Goal: Check status: Check status

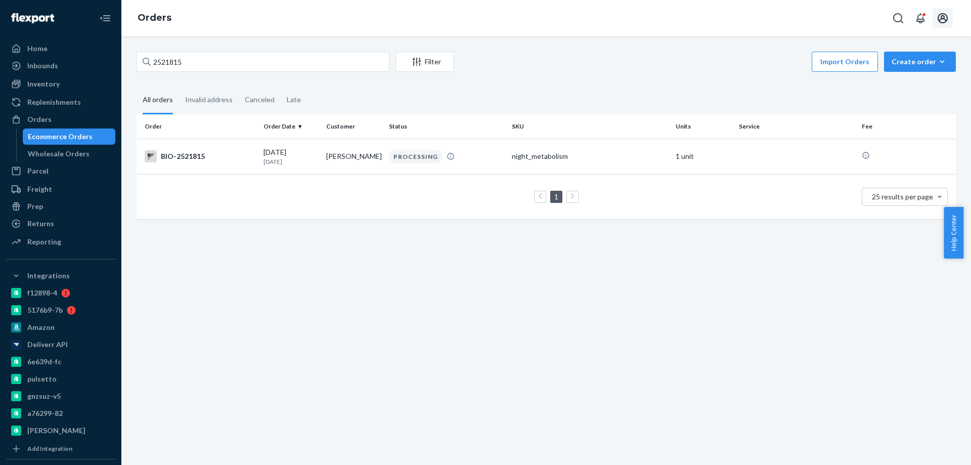
click at [940, 20] on icon "Open account menu" at bounding box center [942, 18] width 10 height 10
click at [228, 423] on div "2521815 Filter Import Orders Create order Ecommerce order Removal order All ord…" at bounding box center [545, 250] width 849 height 428
click at [172, 65] on input "2521815" at bounding box center [262, 62] width 253 height 20
paste input "1637121"
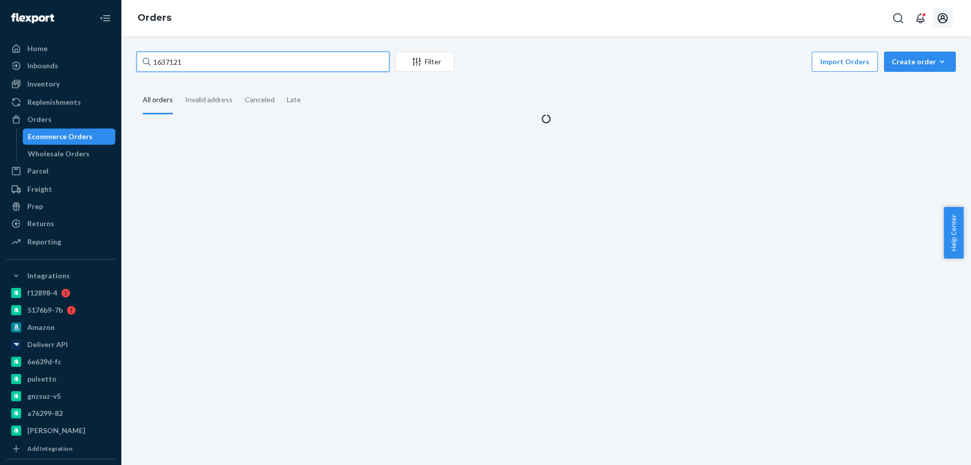
type input "1637121"
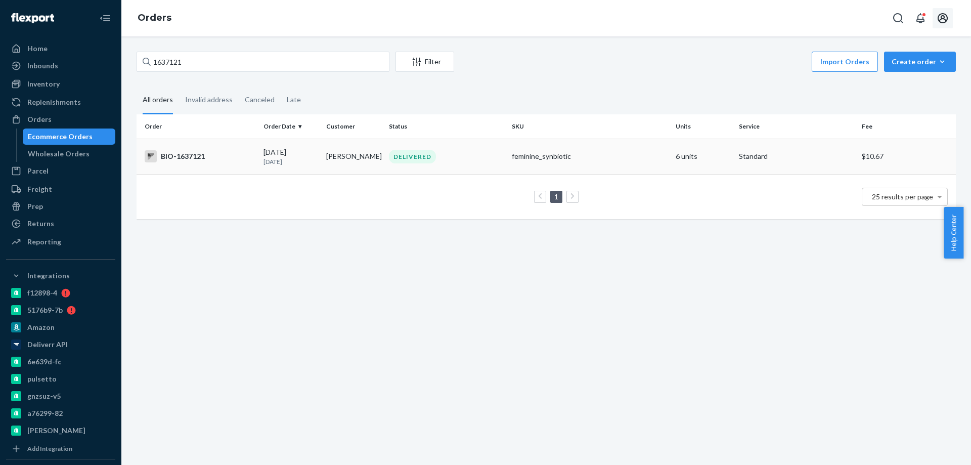
click at [180, 154] on div "BIO-1637121" at bounding box center [200, 156] width 111 height 12
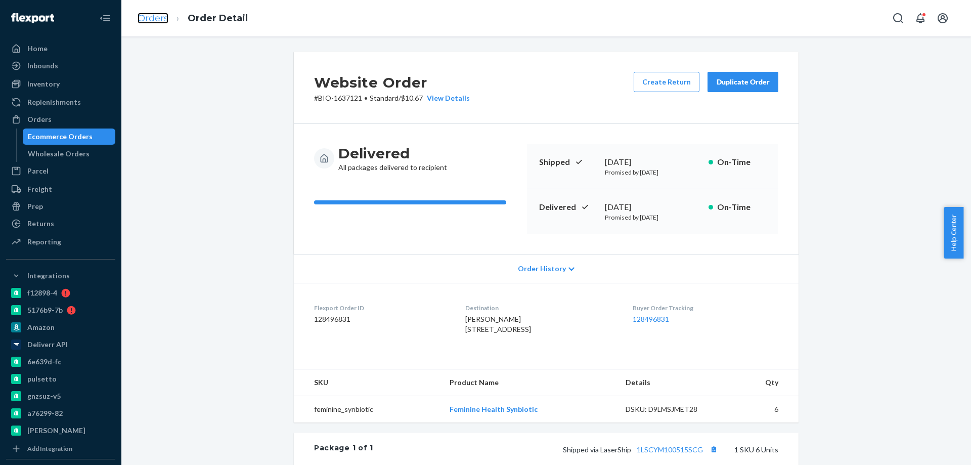
click at [153, 18] on link "Orders" at bounding box center [152, 18] width 31 height 11
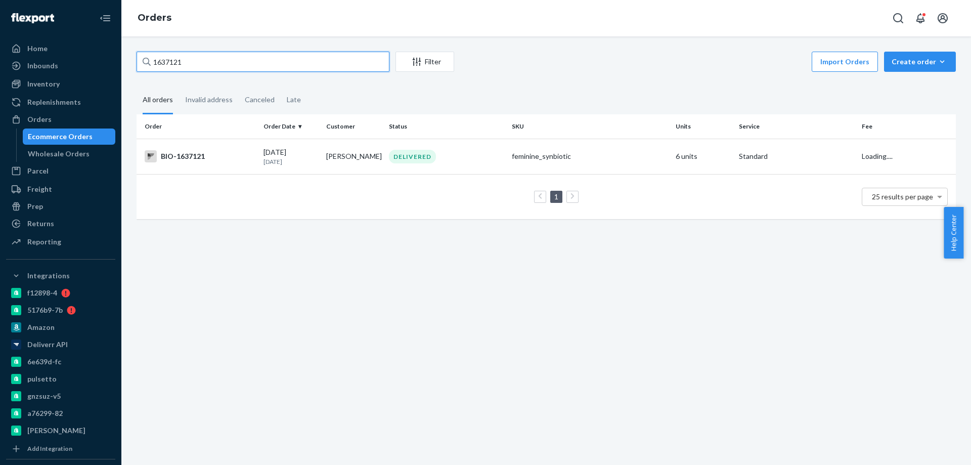
click at [182, 66] on input "1637121" at bounding box center [262, 62] width 253 height 20
paste input "2323180"
type input "2323180"
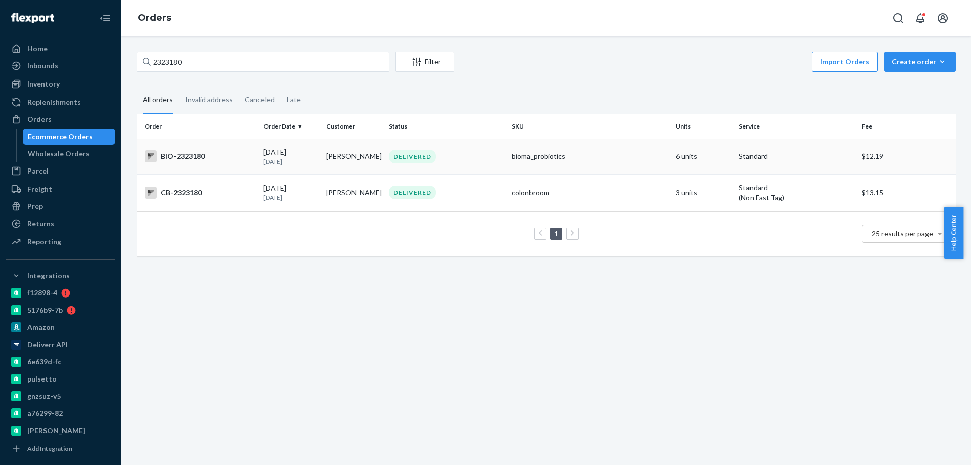
click at [191, 155] on div "BIO-2323180" at bounding box center [200, 156] width 111 height 12
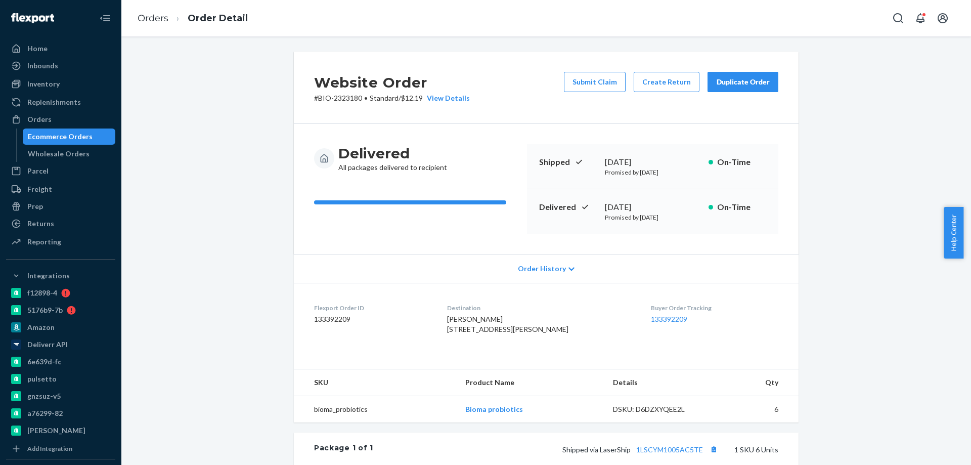
scroll to position [226, 0]
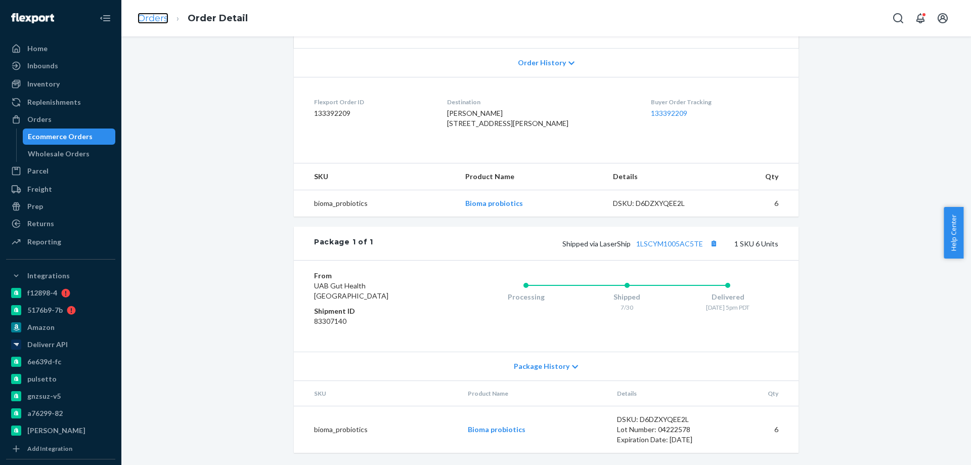
click at [139, 14] on link "Orders" at bounding box center [152, 18] width 31 height 11
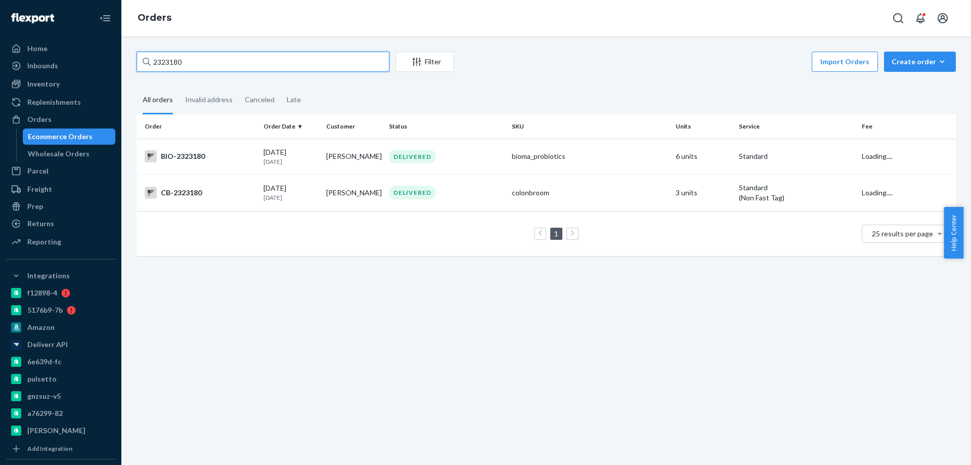
click at [197, 56] on input "2323180" at bounding box center [262, 62] width 253 height 20
paste input "[EMAIL_ADDRESS][DOMAIN_NAME]"
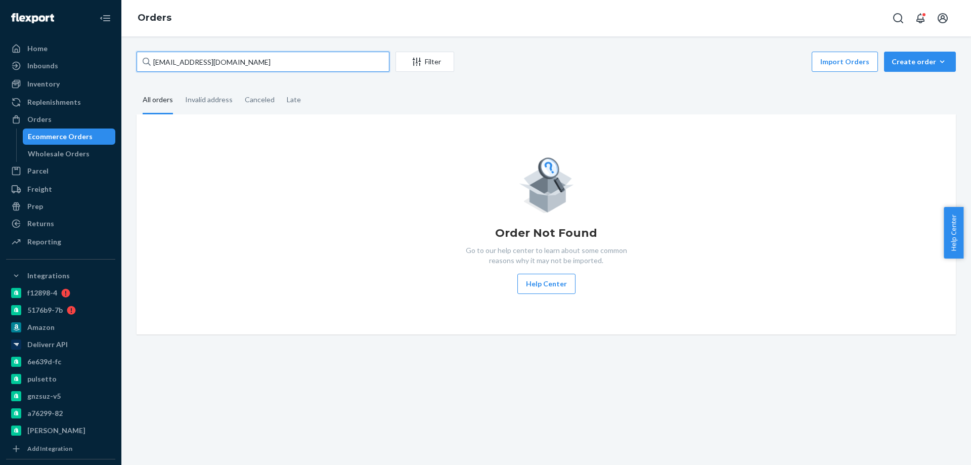
click at [266, 70] on input "[EMAIL_ADDRESS][DOMAIN_NAME]" at bounding box center [262, 62] width 253 height 20
paste input "[PERSON_NAME]"
type input "[PERSON_NAME]"
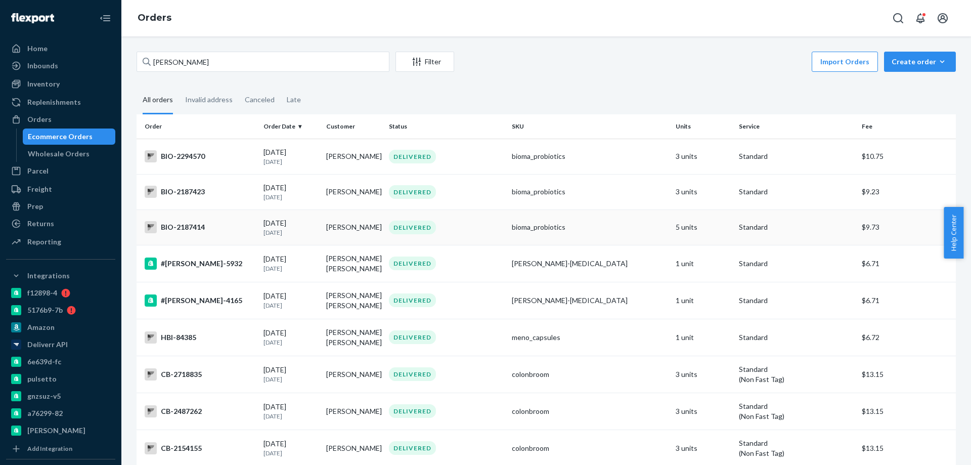
click at [189, 225] on div "BIO-2187414" at bounding box center [200, 227] width 111 height 12
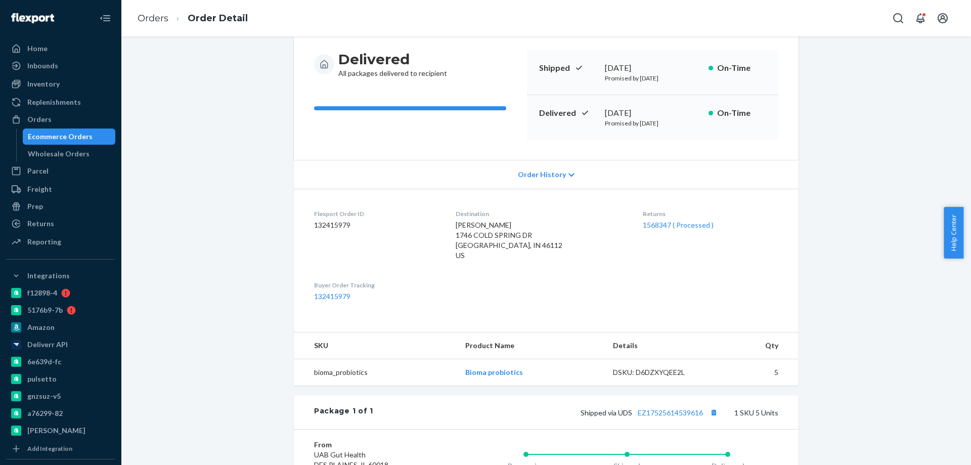
scroll to position [152, 0]
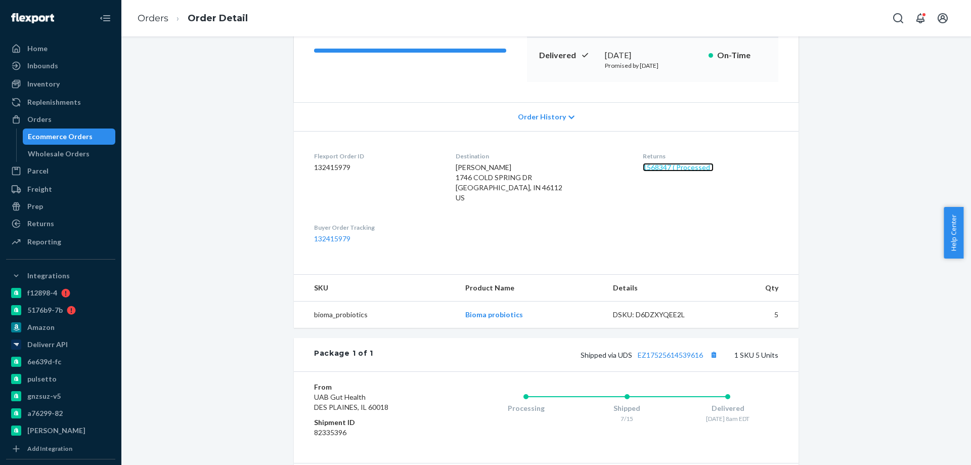
click at [650, 168] on link "1568347 ( Processed )" at bounding box center [678, 167] width 71 height 9
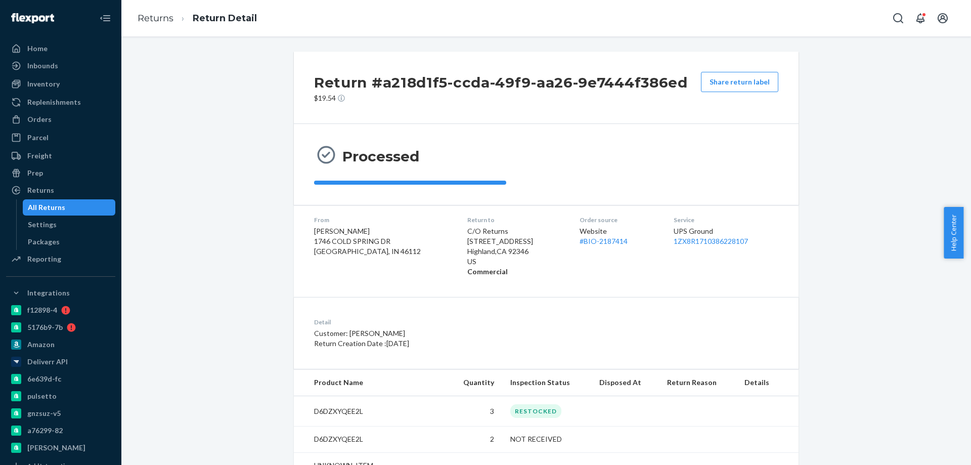
scroll to position [60, 0]
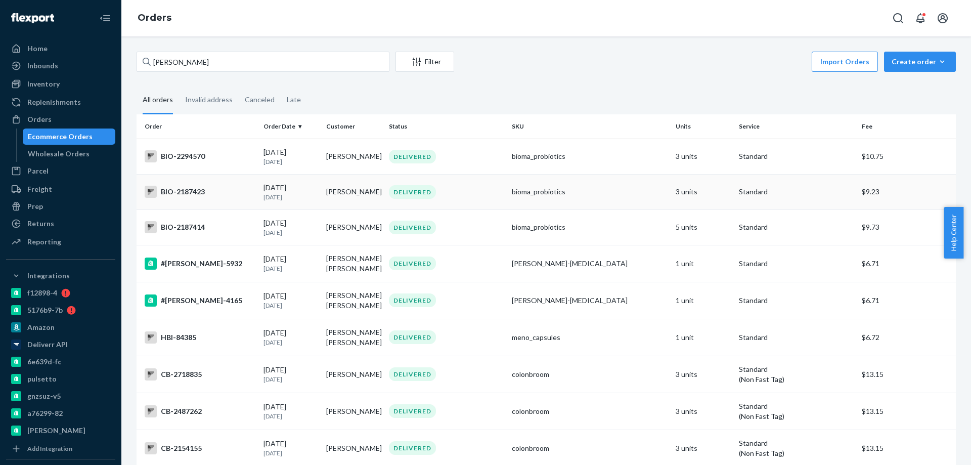
click at [187, 193] on div "BIO-2187423" at bounding box center [200, 192] width 111 height 12
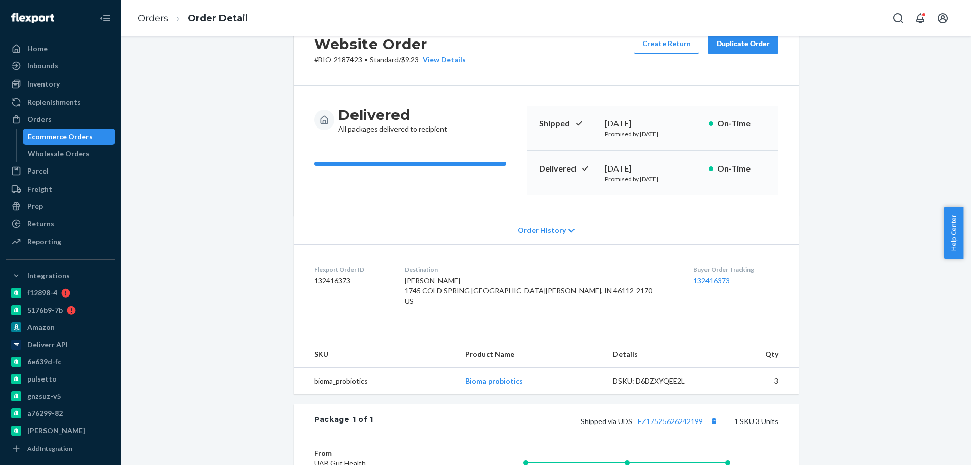
scroll to position [24, 0]
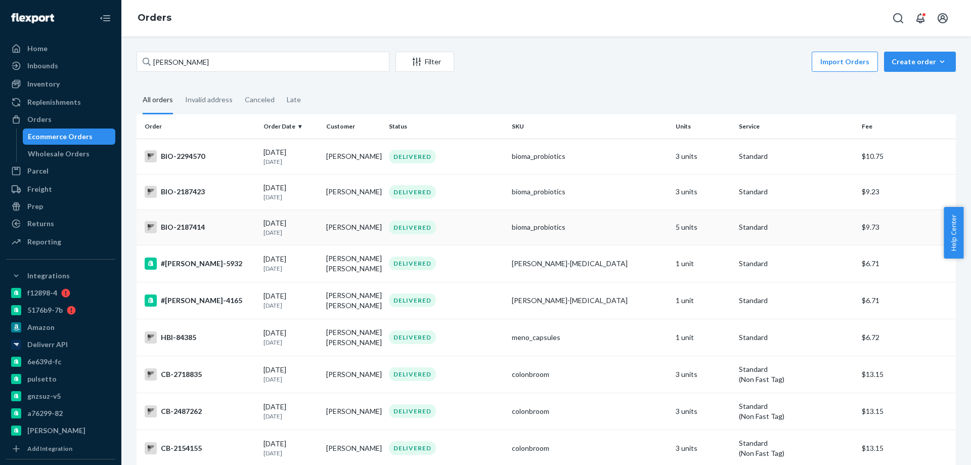
click at [180, 227] on div "BIO-2187414" at bounding box center [200, 227] width 111 height 12
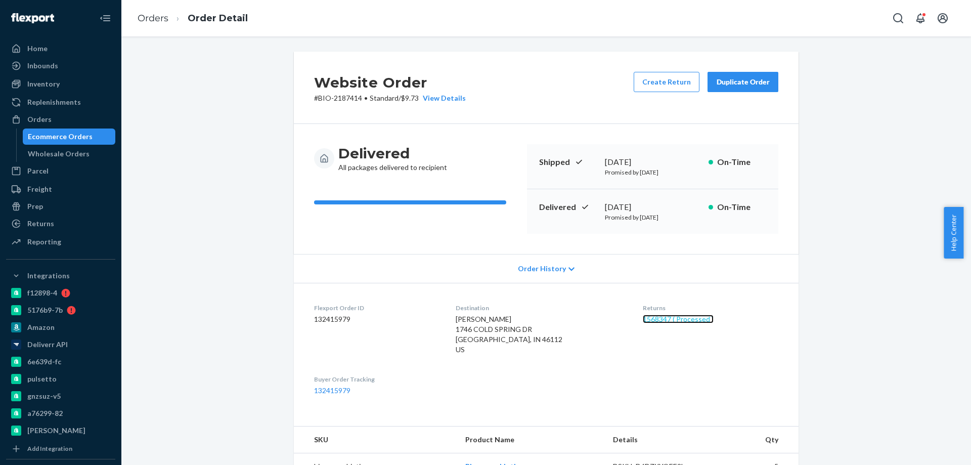
drag, startPoint x: 641, startPoint y: 319, endPoint x: 645, endPoint y: 306, distance: 14.1
click at [643, 319] on link "1568347 ( Processed )" at bounding box center [678, 318] width 71 height 9
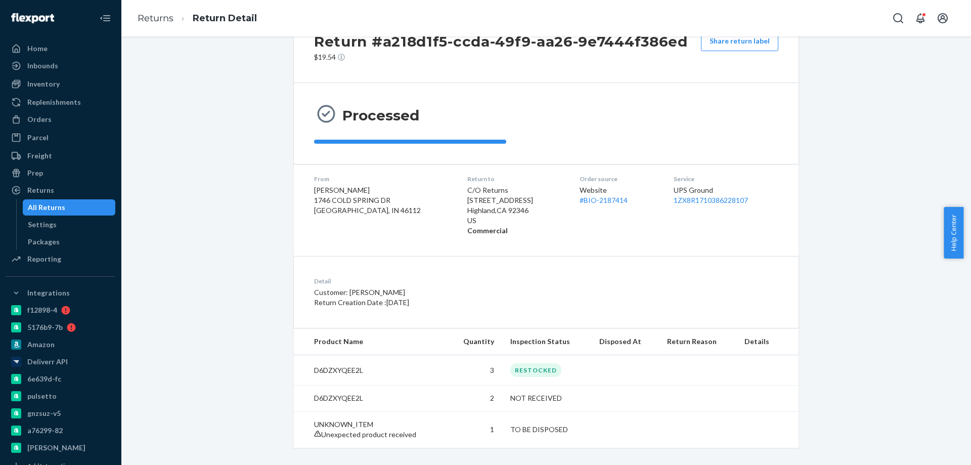
scroll to position [60, 0]
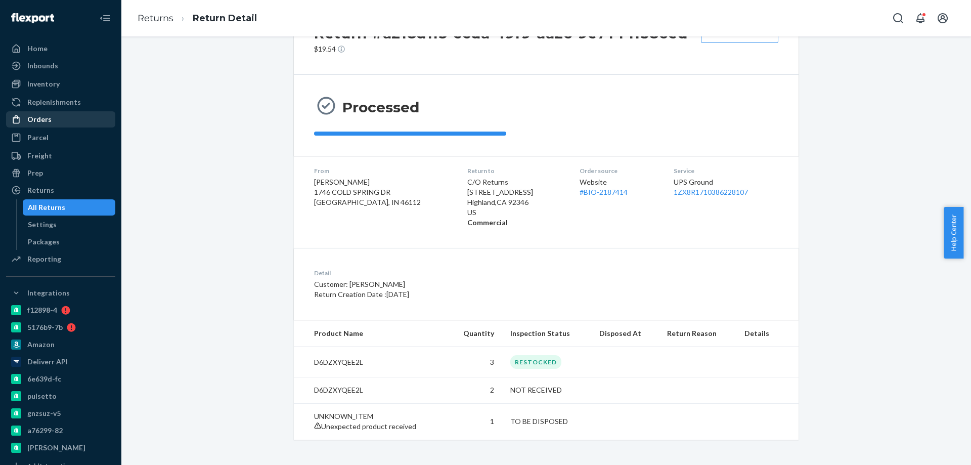
click at [54, 123] on div "Orders" at bounding box center [60, 119] width 107 height 14
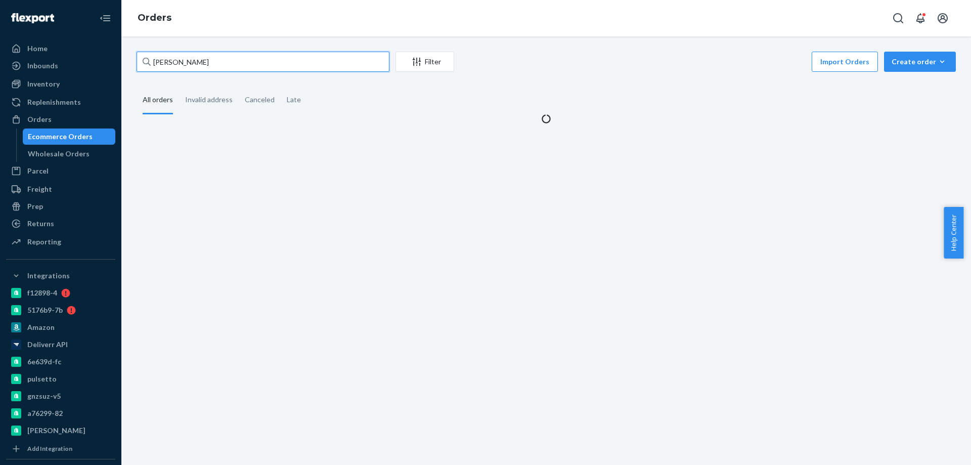
click at [189, 52] on input "[PERSON_NAME]" at bounding box center [262, 62] width 253 height 20
click at [190, 61] on input "[PERSON_NAME]" at bounding box center [262, 62] width 253 height 20
paste input "[PERSON_NAME]"
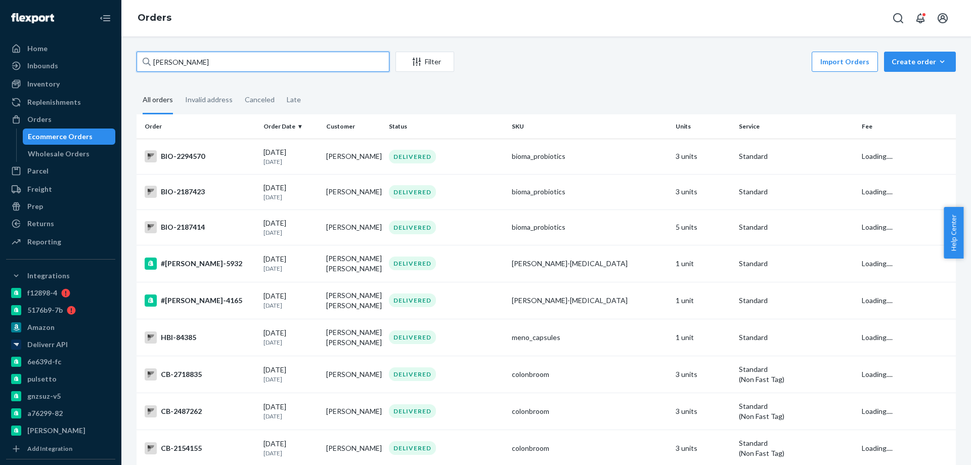
type input "[PERSON_NAME]"
